Goal: Task Accomplishment & Management: Manage account settings

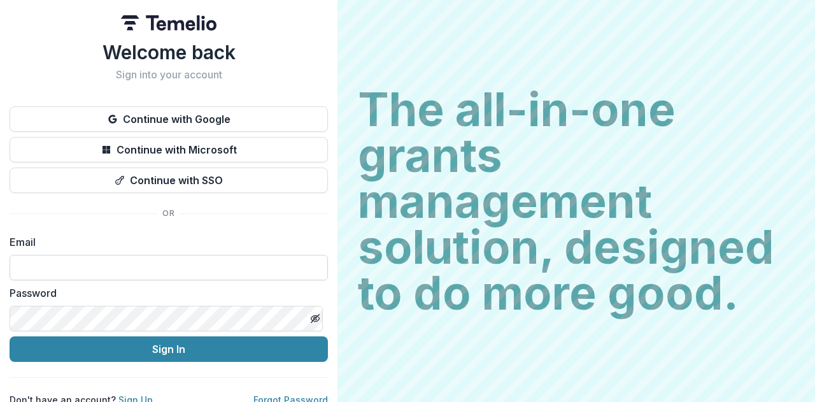
click at [73, 274] on input at bounding box center [169, 267] width 318 height 25
type input "**********"
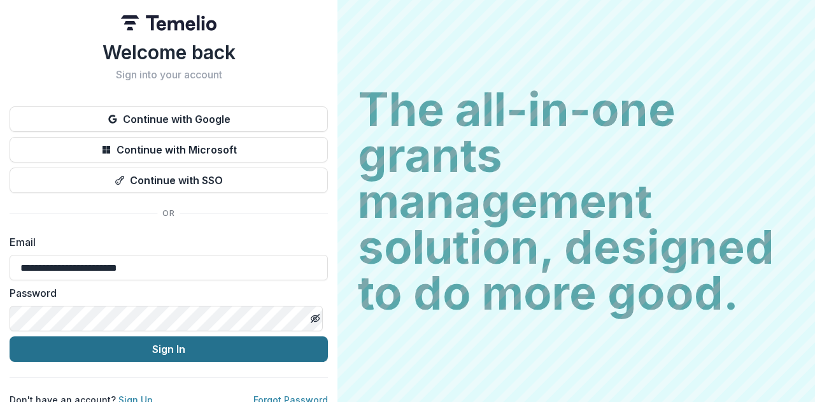
click at [129, 348] on button "Sign In" at bounding box center [169, 348] width 318 height 25
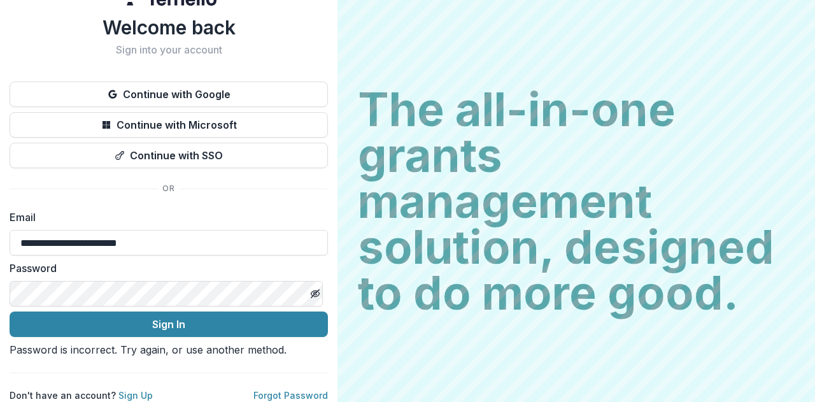
scroll to position [60, 0]
click at [315, 292] on icon "Toggle password visibility" at bounding box center [317, 294] width 5 height 4
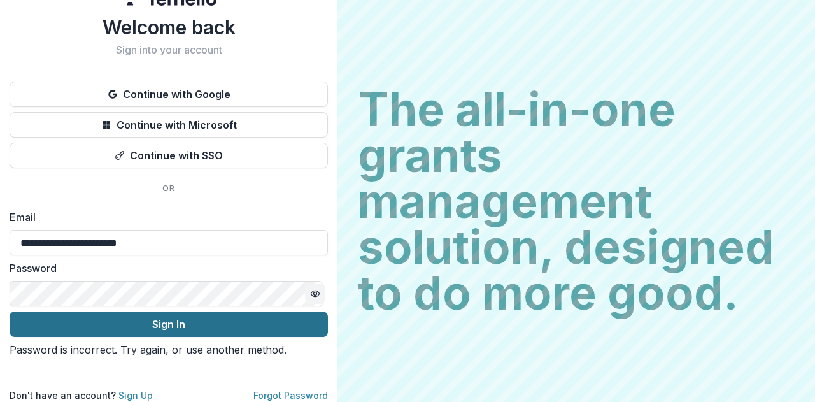
click at [148, 311] on button "Sign In" at bounding box center [169, 323] width 318 height 25
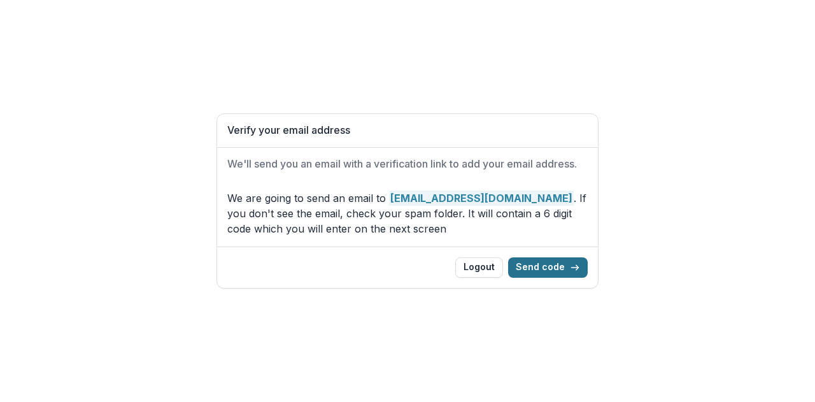
click at [562, 260] on button "Send code" at bounding box center [548, 267] width 80 height 20
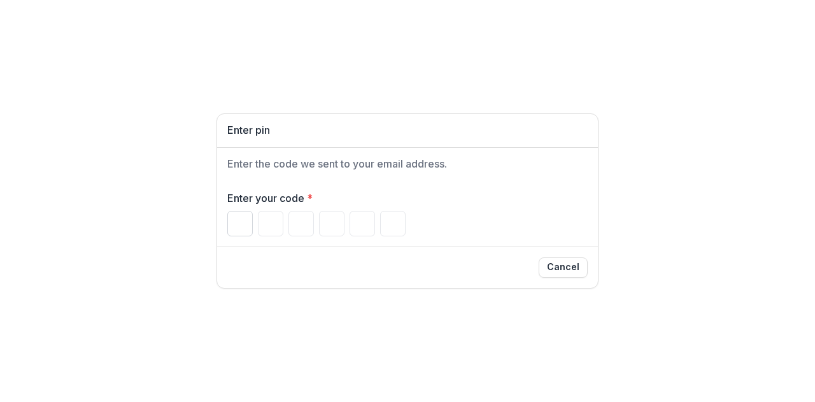
click at [240, 225] on input "Please enter your pin code" at bounding box center [239, 223] width 25 height 25
type input "*"
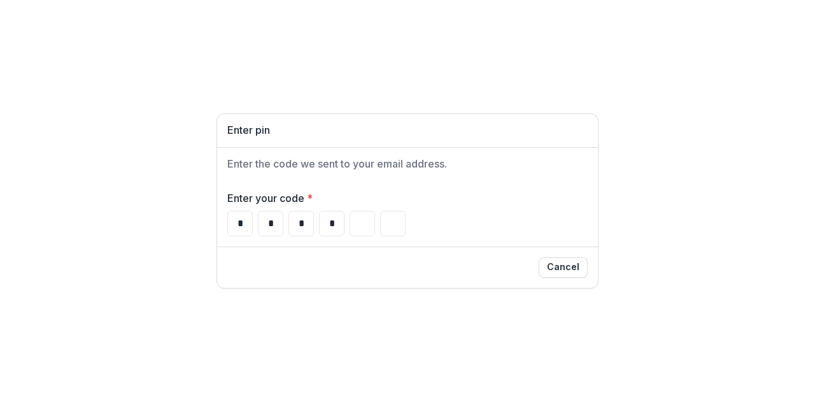
type input "*"
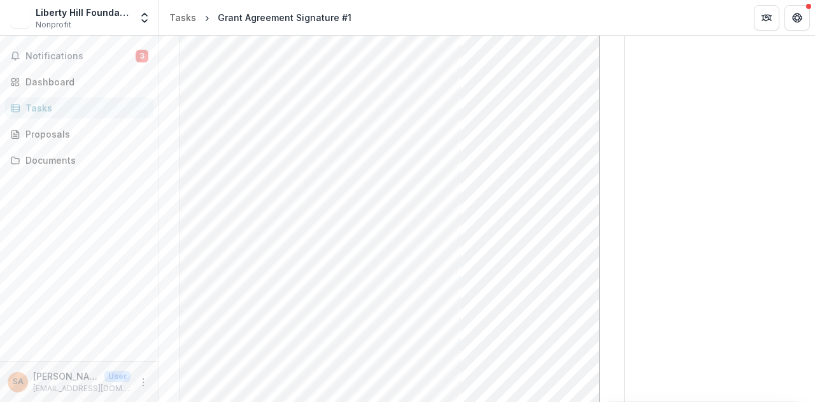
scroll to position [64, 0]
